Goal: Transaction & Acquisition: Purchase product/service

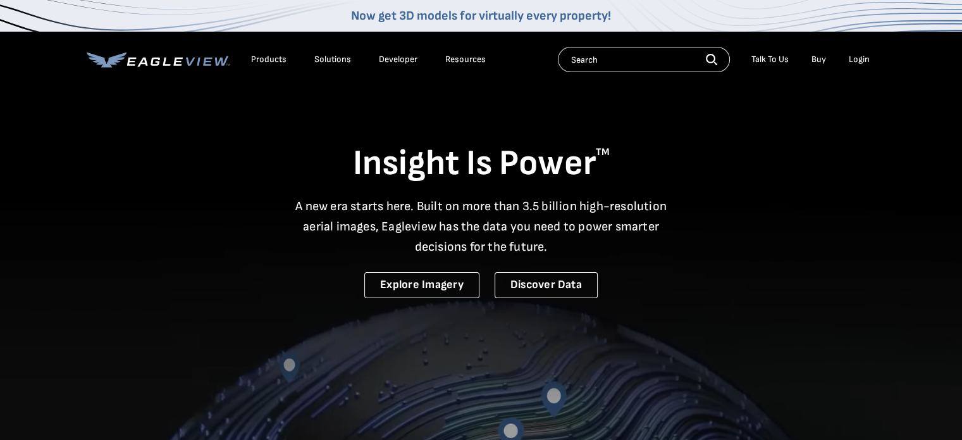
click at [859, 60] on div "Login" at bounding box center [859, 59] width 21 height 11
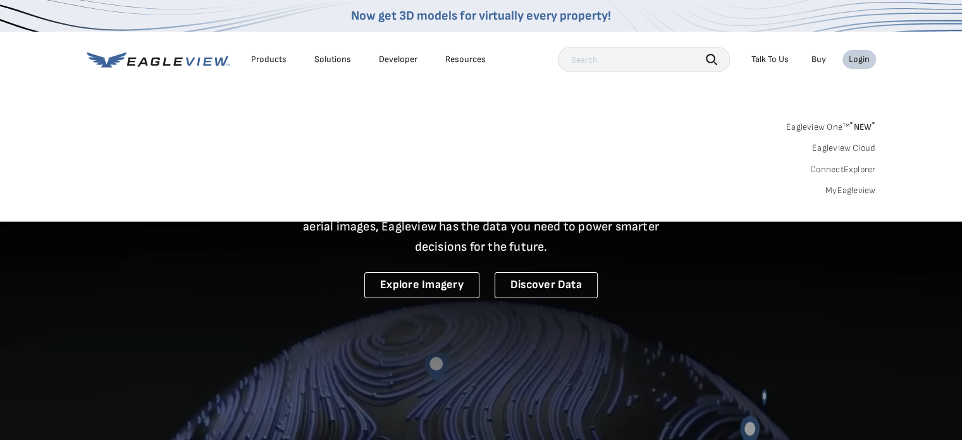
click at [852, 192] on link "MyEagleview" at bounding box center [850, 190] width 51 height 11
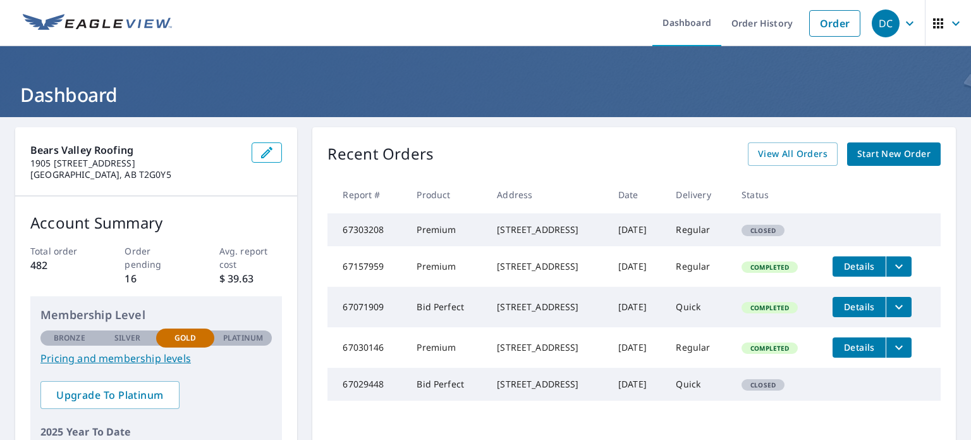
drag, startPoint x: 471, startPoint y: 225, endPoint x: 595, endPoint y: 245, distance: 126.1
click at [595, 245] on td "1178 HILLTOP RD EAST KOOTENAY, BC V0B2L1" at bounding box center [547, 229] width 121 height 33
copy div "1178 HILLTOP RD EAST KOOTENAY, BC V0B2L1"
click at [832, 20] on link "Order" at bounding box center [834, 23] width 51 height 27
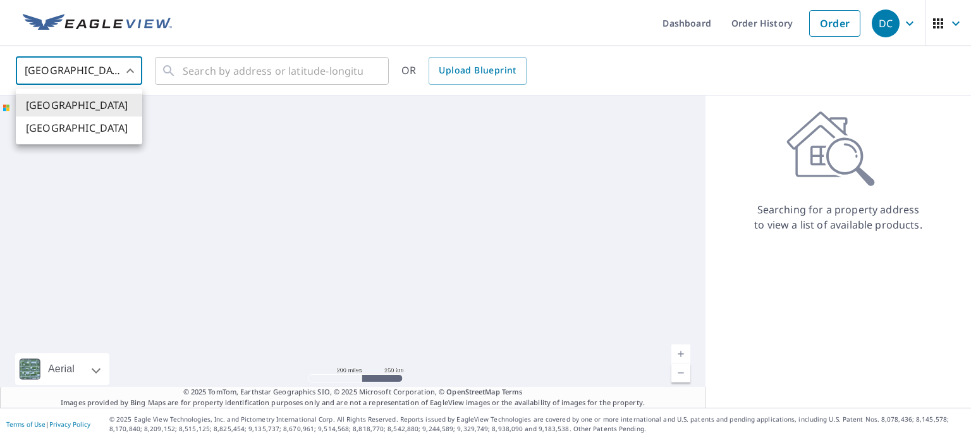
click at [76, 71] on body "DC DC Dashboard Order History Order DC United States US ​ ​ OR Upload Blueprint…" at bounding box center [485, 220] width 971 height 440
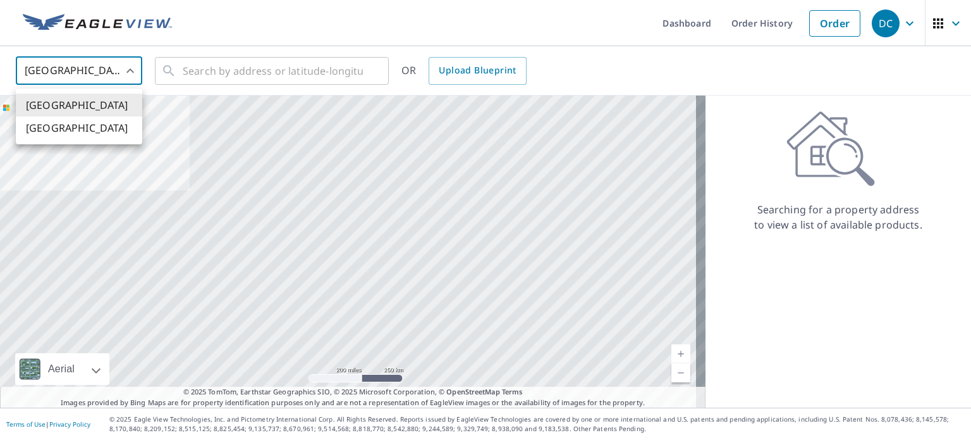
click at [81, 127] on li "[GEOGRAPHIC_DATA]" at bounding box center [79, 127] width 126 height 23
type input "CA"
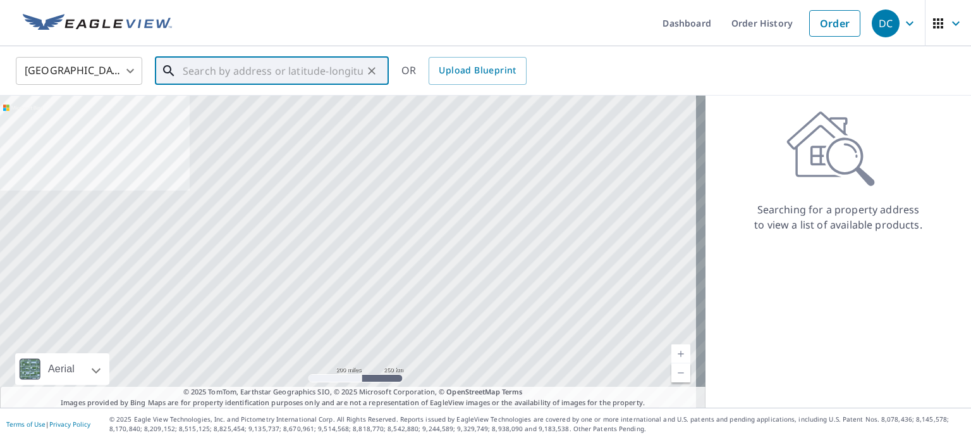
click at [214, 73] on input "text" at bounding box center [273, 70] width 180 height 35
paste input "1178 HILLTOP RD EAST KOOTENAY, BC V0B2L1"
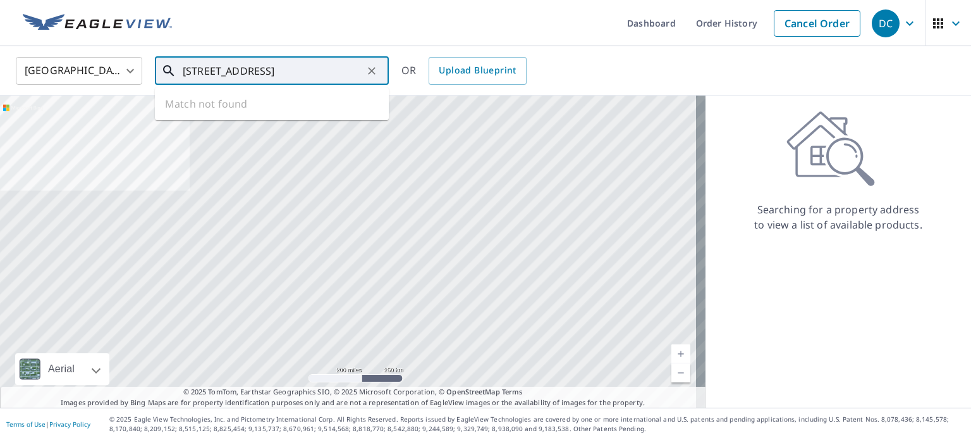
scroll to position [0, 43]
type input "1178 HILLTOP RD EAST KOOTENAY, BC V0B2L1"
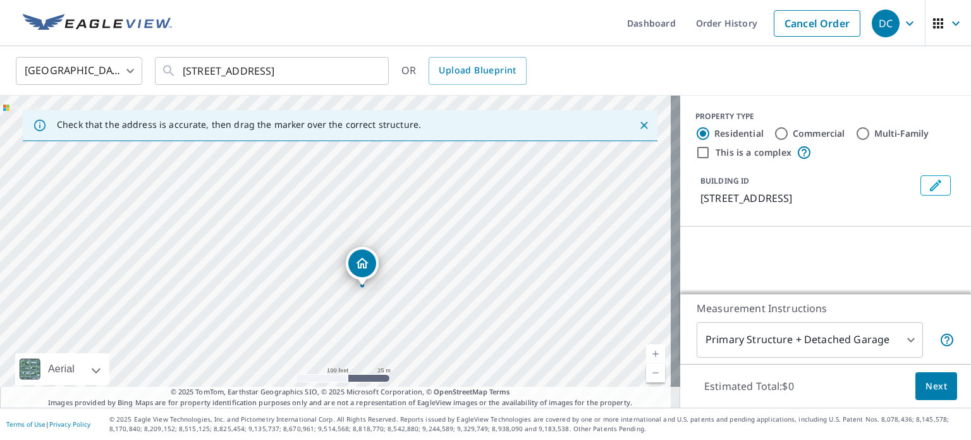
drag, startPoint x: 400, startPoint y: 291, endPoint x: 376, endPoint y: 268, distance: 34.0
click at [376, 268] on div "1178 HILLTOP RD EAST KOOTENAY BC V0B2L1" at bounding box center [340, 251] width 680 height 312
drag, startPoint x: 311, startPoint y: 261, endPoint x: 336, endPoint y: 266, distance: 25.9
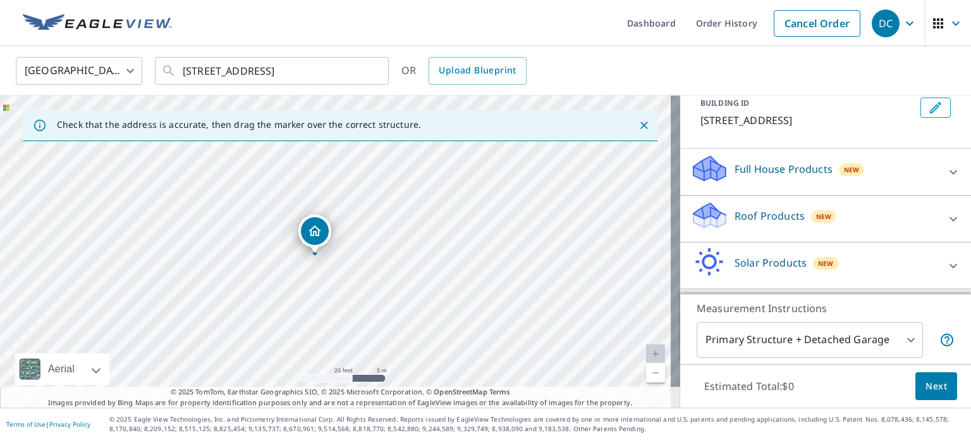
scroll to position [111, 0]
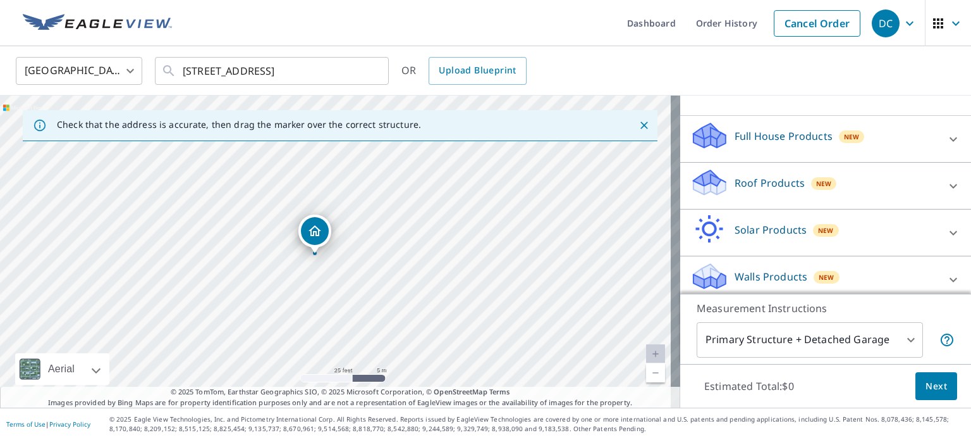
click at [746, 190] on p "Roof Products" at bounding box center [770, 182] width 70 height 15
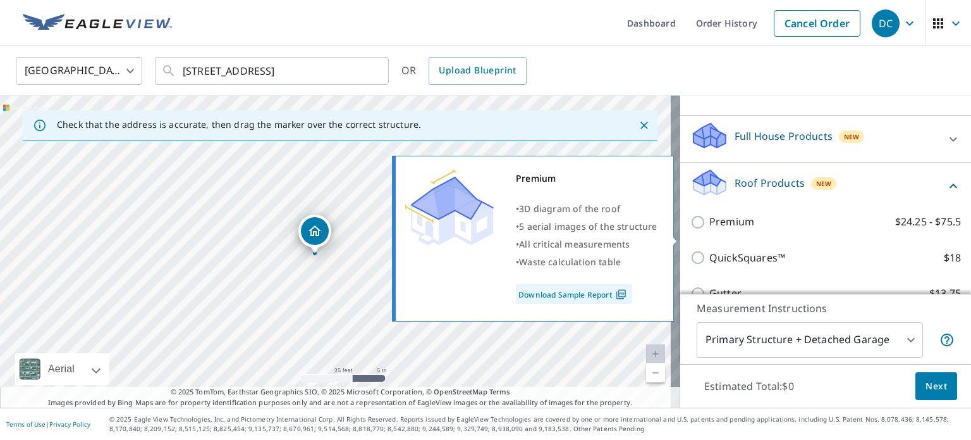
click at [749, 230] on label "Premium $24.25 - $75.5" at bounding box center [836, 222] width 252 height 16
click at [710, 230] on input "Premium $24.25 - $75.5" at bounding box center [700, 221] width 19 height 15
checkbox input "true"
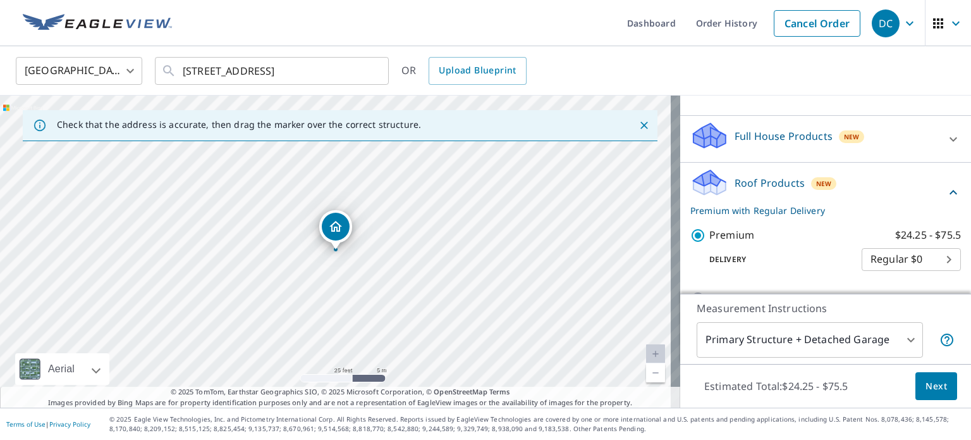
click at [931, 391] on span "Next" at bounding box center [937, 386] width 22 height 16
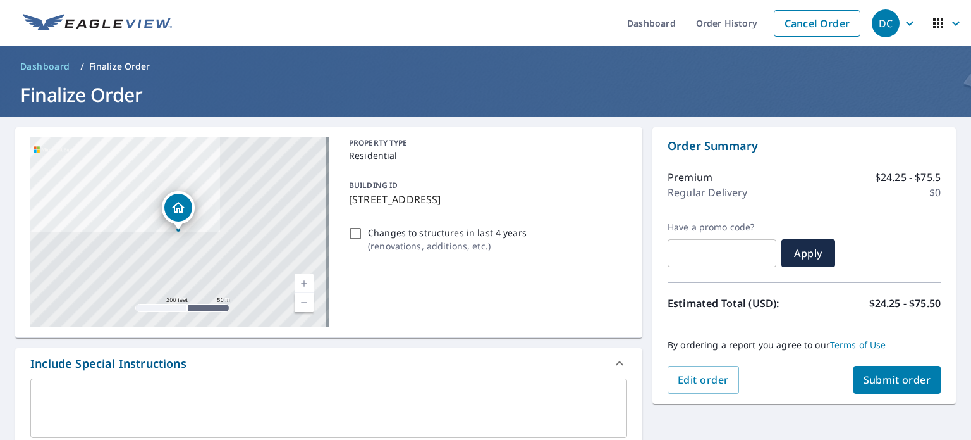
click at [893, 379] on span "Submit order" at bounding box center [898, 379] width 68 height 14
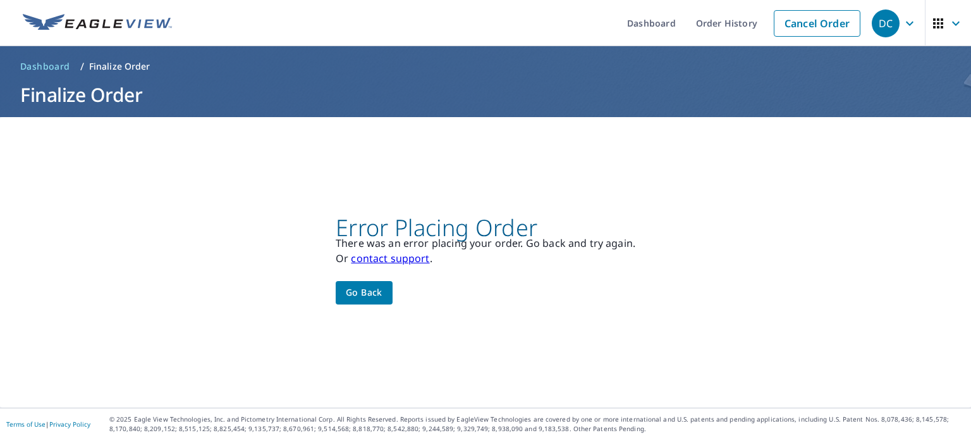
click at [756, 323] on div "Error Placing Order There was an error placing your order. Go back and try agai…" at bounding box center [485, 262] width 971 height 290
click at [440, 354] on div "Error Placing Order There was an error placing your order. Go back and try agai…" at bounding box center [485, 262] width 971 height 290
click at [417, 345] on div "Error Placing Order There was an error placing your order. Go back and try agai…" at bounding box center [485, 262] width 971 height 290
click at [280, 242] on div "Error Placing Order There was an error placing your order. Go back and try agai…" at bounding box center [485, 262] width 971 height 290
click at [349, 290] on span "Go back" at bounding box center [364, 293] width 37 height 16
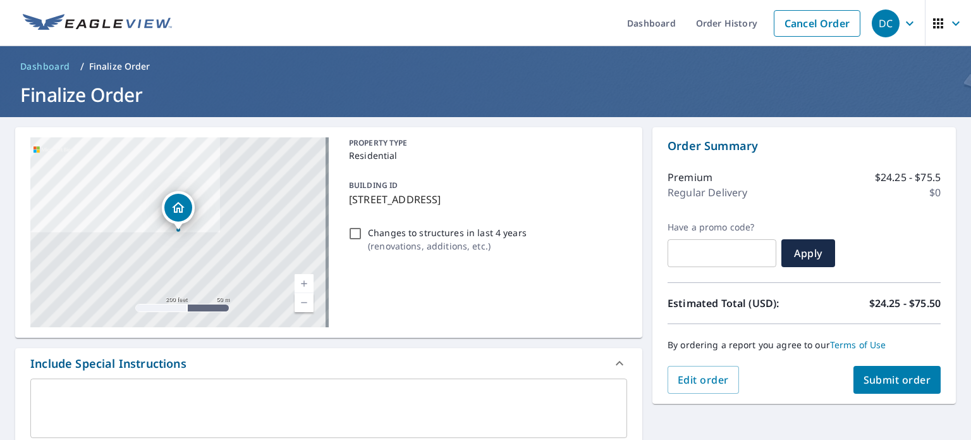
click at [455, 304] on div "PROPERTY TYPE Residential BUILDING ID 1178 HILLTOP RD, EAST KOOTENAY, BC, V0B2L…" at bounding box center [485, 232] width 283 height 190
